Goal: Navigation & Orientation: Go to known website

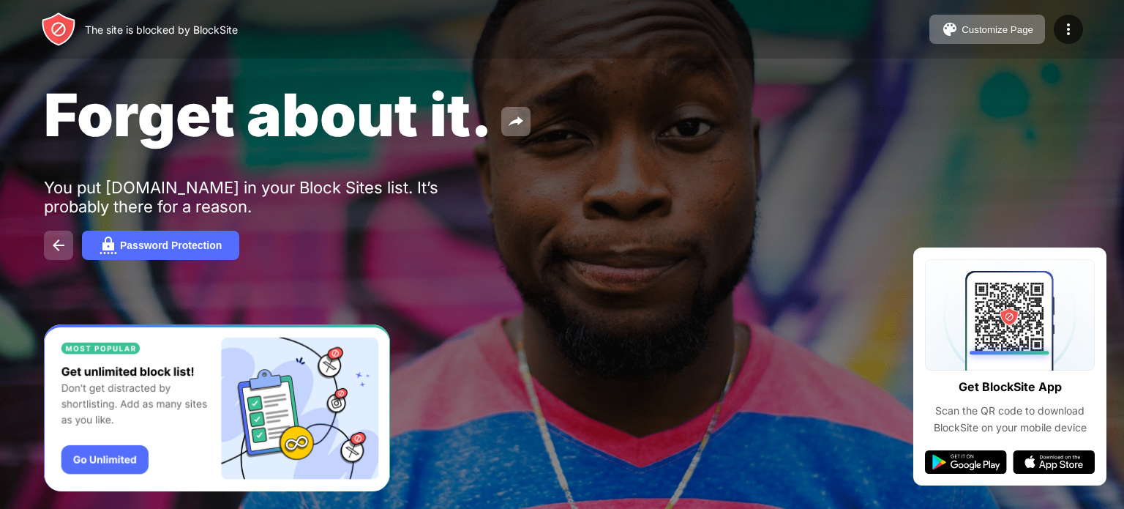
click at [59, 248] on img at bounding box center [59, 245] width 18 height 18
